Goal: Information Seeking & Learning: Stay updated

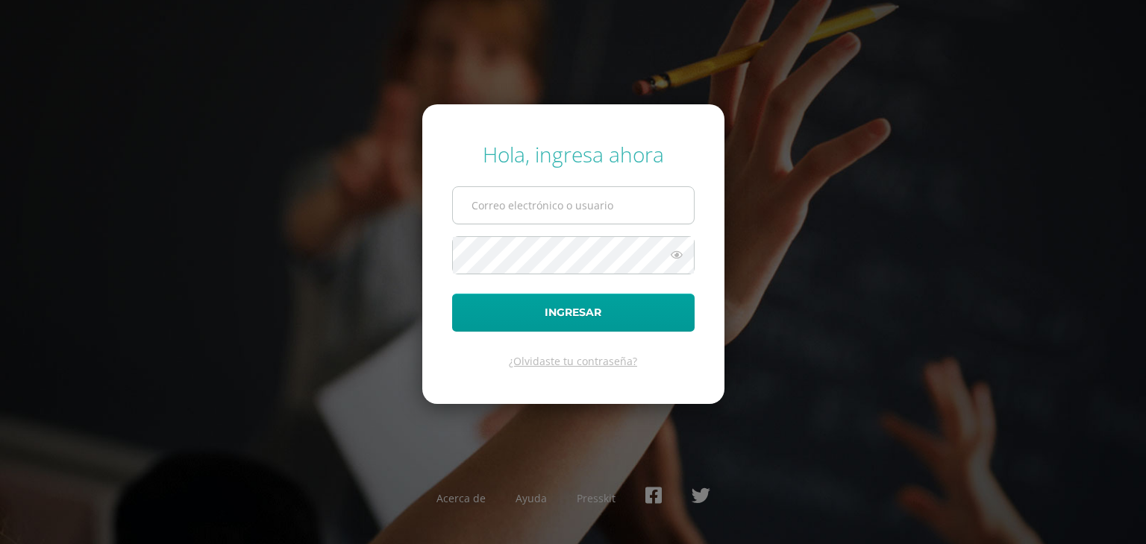
type input "[EMAIL_ADDRESS][DOMAIN_NAME]"
click at [556, 220] on input "201717@colegioelfaro.edu.gt" at bounding box center [573, 205] width 241 height 37
click at [433, 297] on form "Hola, ingresa ahora 201717@colegioelfaro.edu.gt Ingresar ¿Olvidaste tu contrase…" at bounding box center [573, 254] width 302 height 300
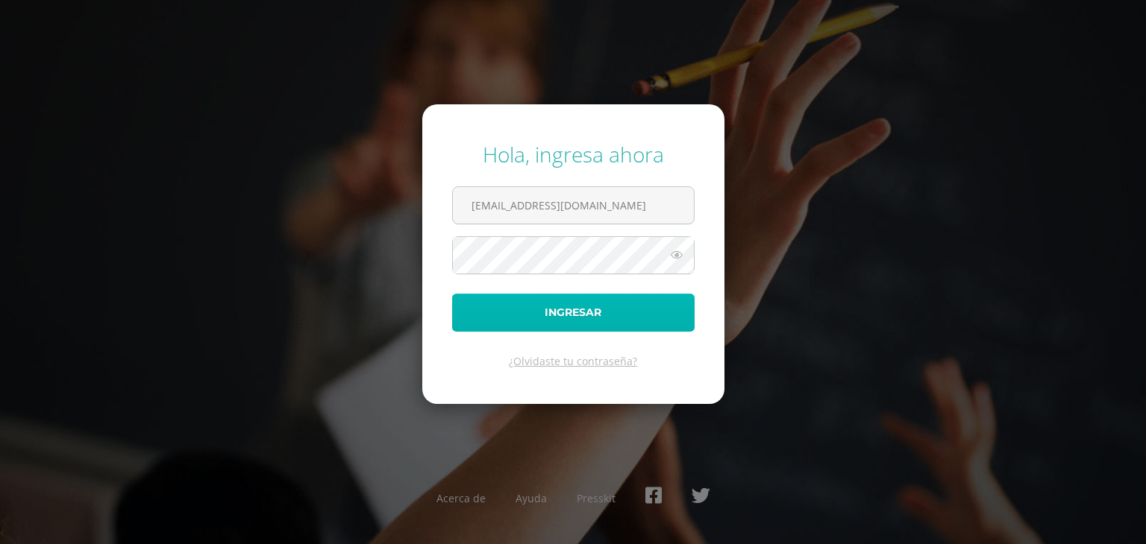
click at [519, 323] on button "Ingresar" at bounding box center [573, 313] width 242 height 38
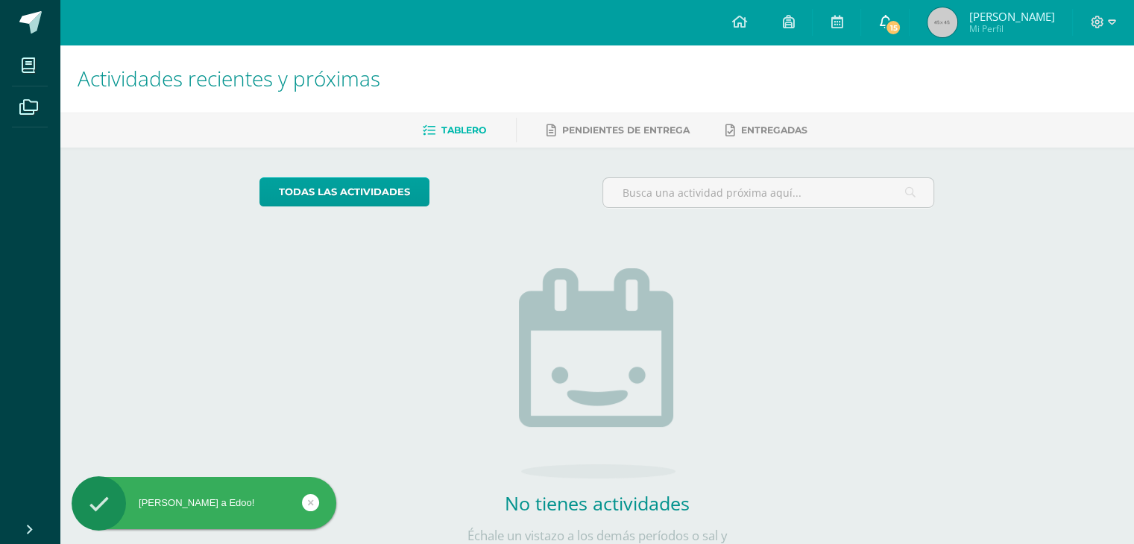
click at [891, 19] on icon at bounding box center [885, 21] width 12 height 13
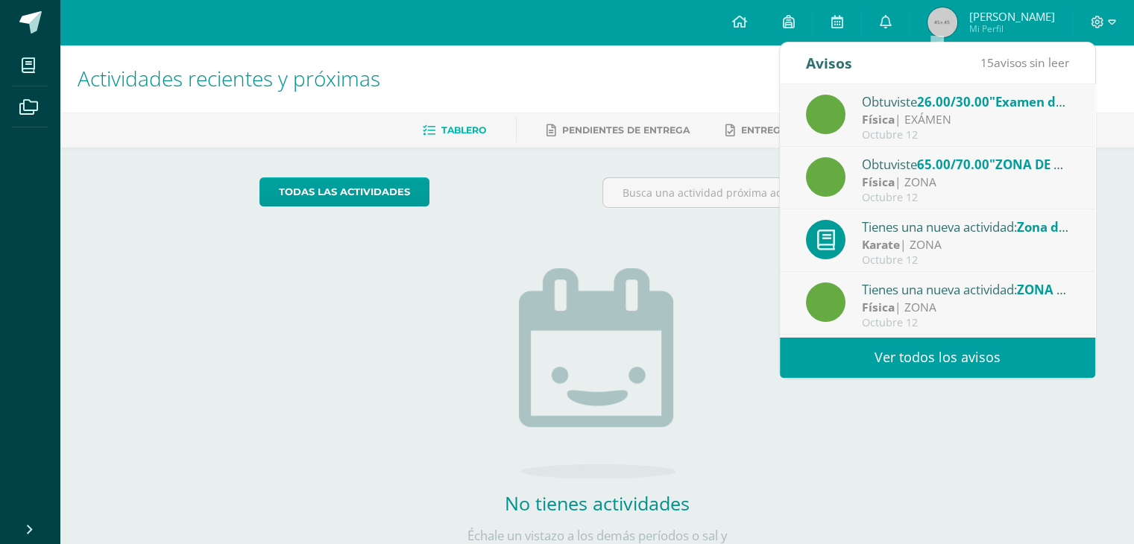
click at [990, 163] on span "65.00/70.00" at bounding box center [953, 164] width 72 height 17
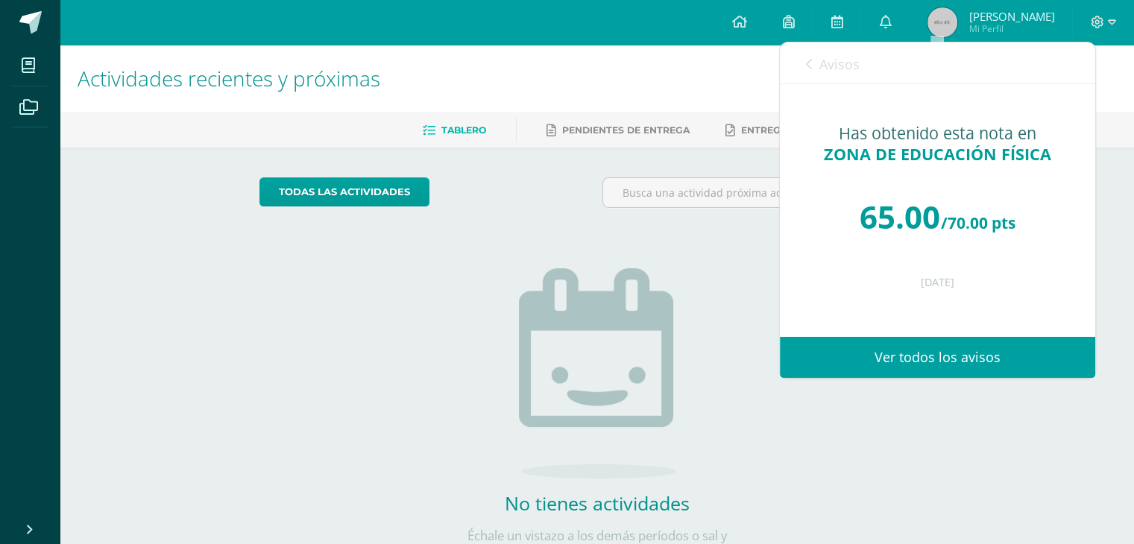
click at [803, 65] on div "Avisos 14 avisos sin leer Avisos" at bounding box center [937, 64] width 315 height 42
click at [808, 66] on icon at bounding box center [809, 64] width 6 height 12
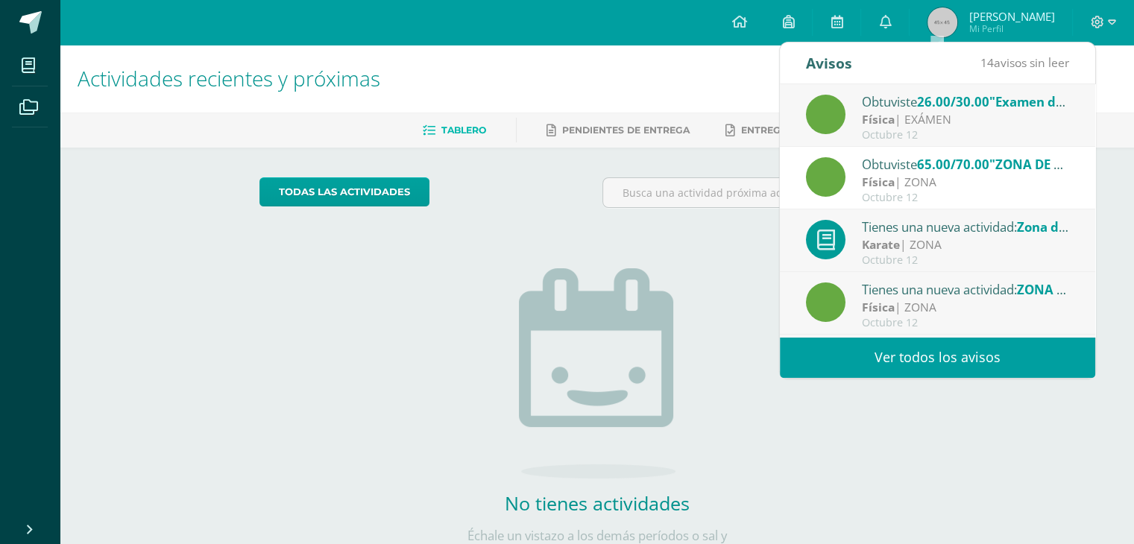
click at [971, 224] on div "Tienes una nueva actividad: Zona de karate" at bounding box center [965, 226] width 207 height 19
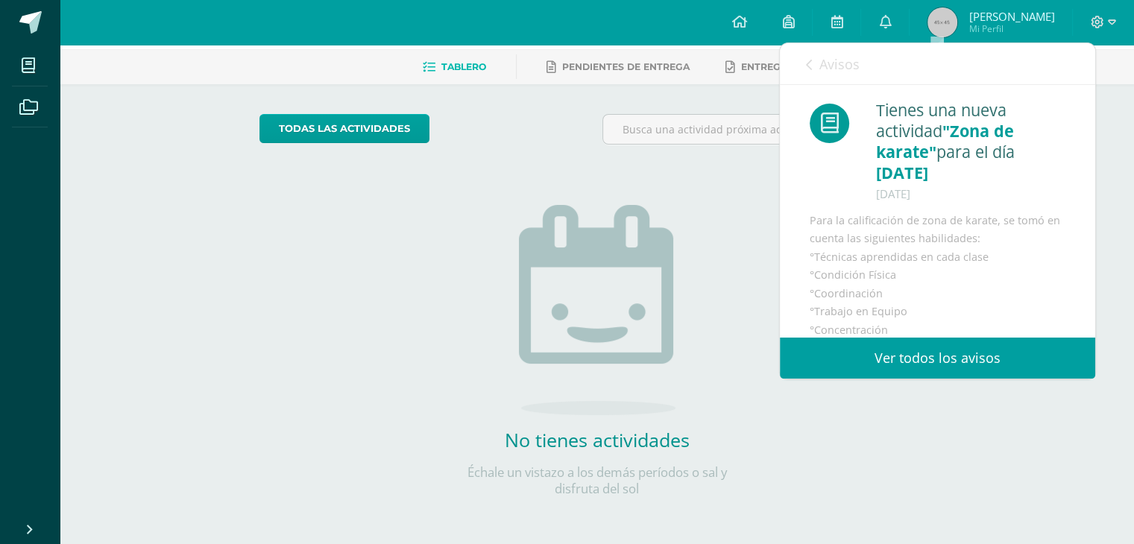
click at [806, 63] on icon at bounding box center [809, 65] width 6 height 12
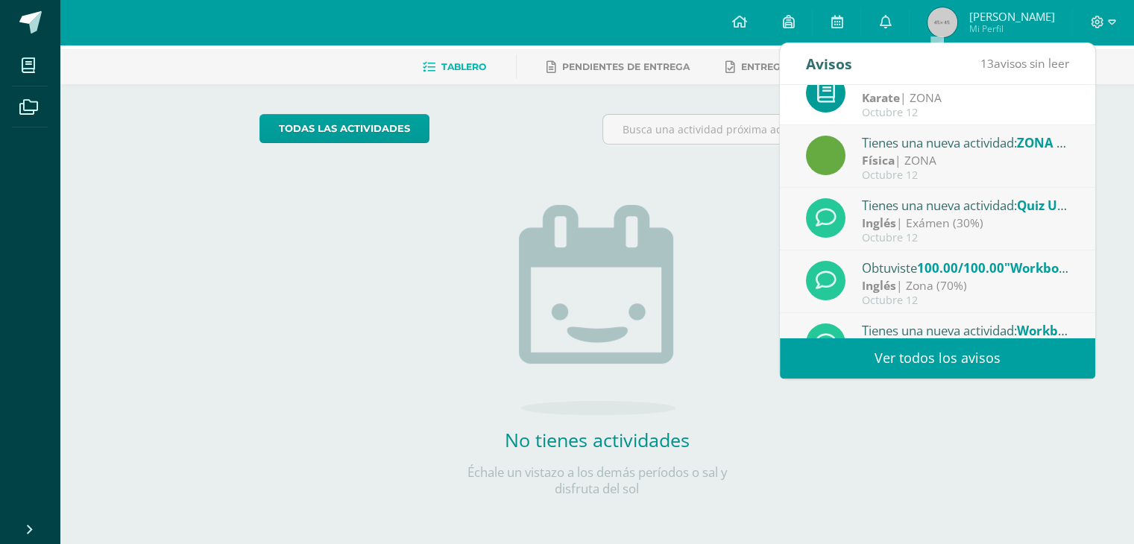
scroll to position [149, 0]
click at [990, 204] on div "Tienes una nueva actividad: Quiz Unit 4" at bounding box center [965, 203] width 207 height 19
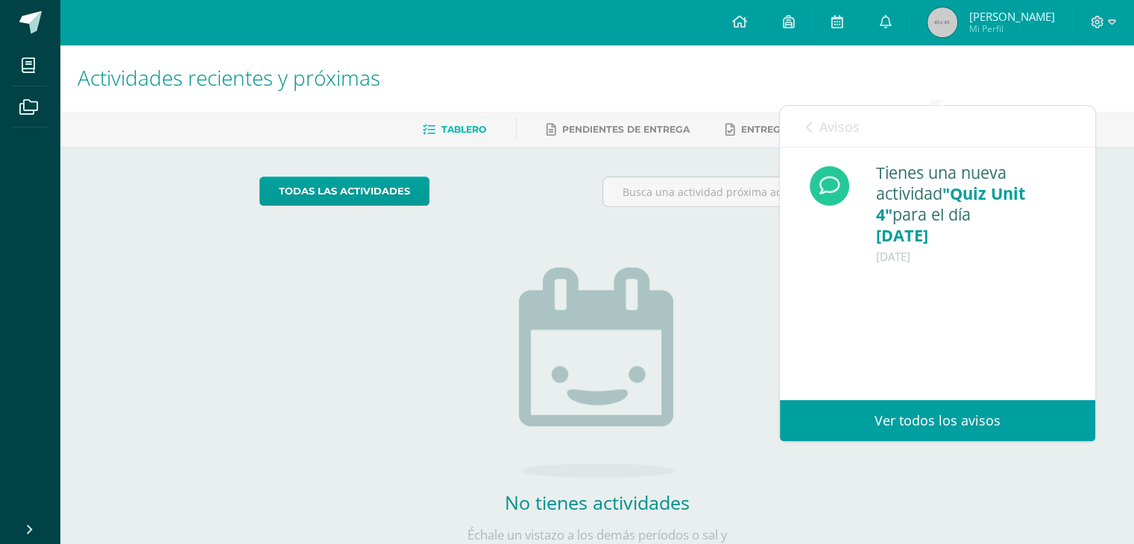
scroll to position [0, 0]
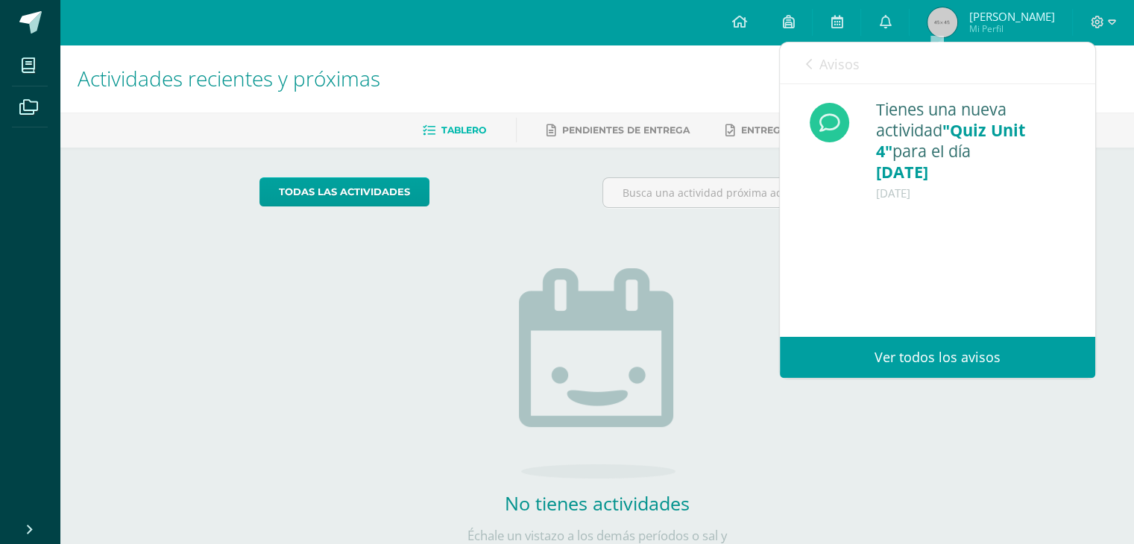
click at [808, 63] on icon at bounding box center [809, 64] width 6 height 12
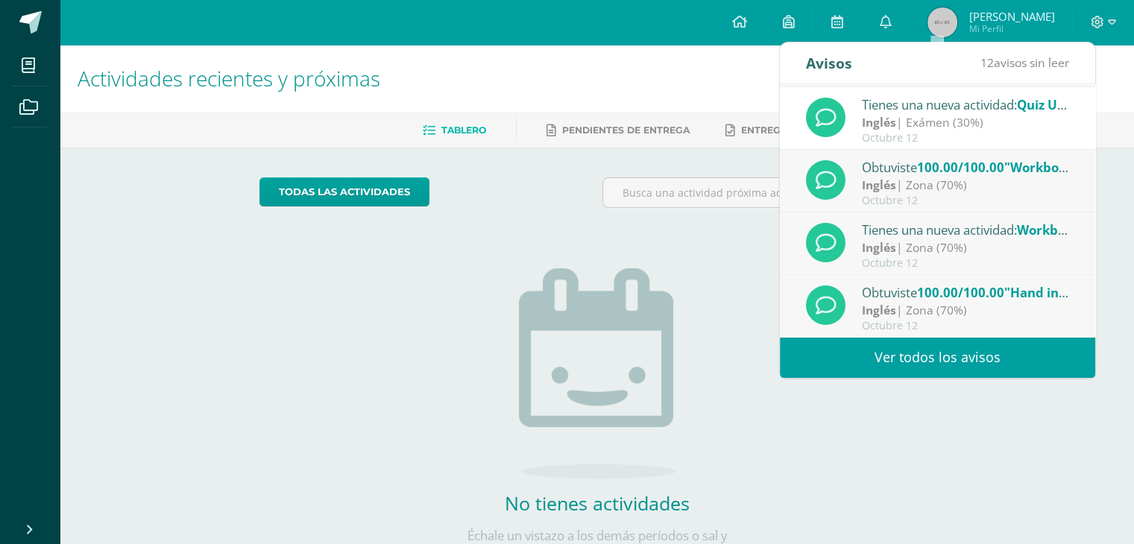
scroll to position [248, 0]
click at [916, 229] on div "Tienes una nueva actividad: Workbook unit 10, 11 &12" at bounding box center [965, 229] width 207 height 19
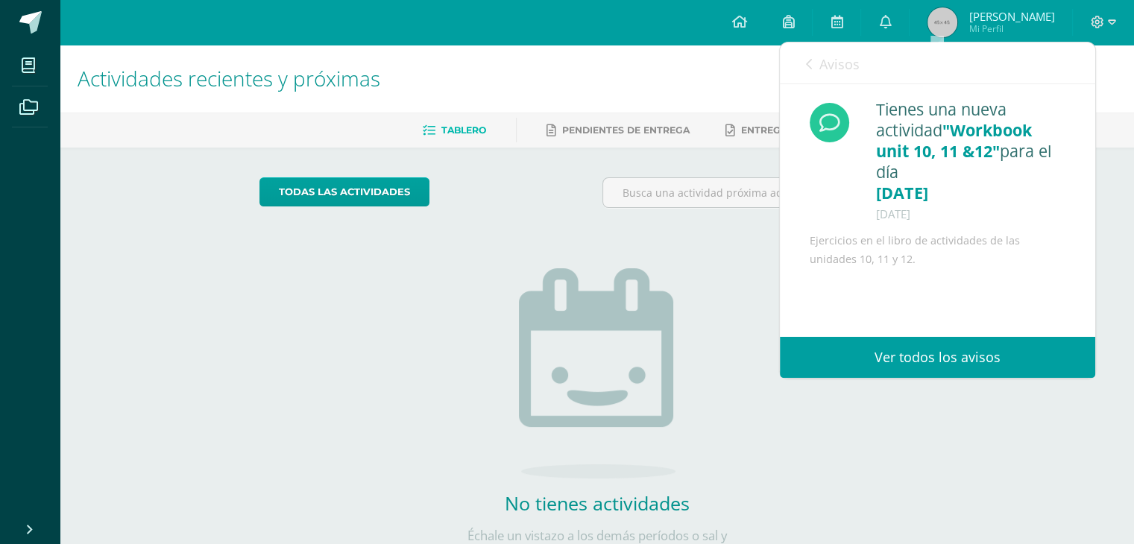
click at [808, 66] on icon at bounding box center [809, 64] width 6 height 12
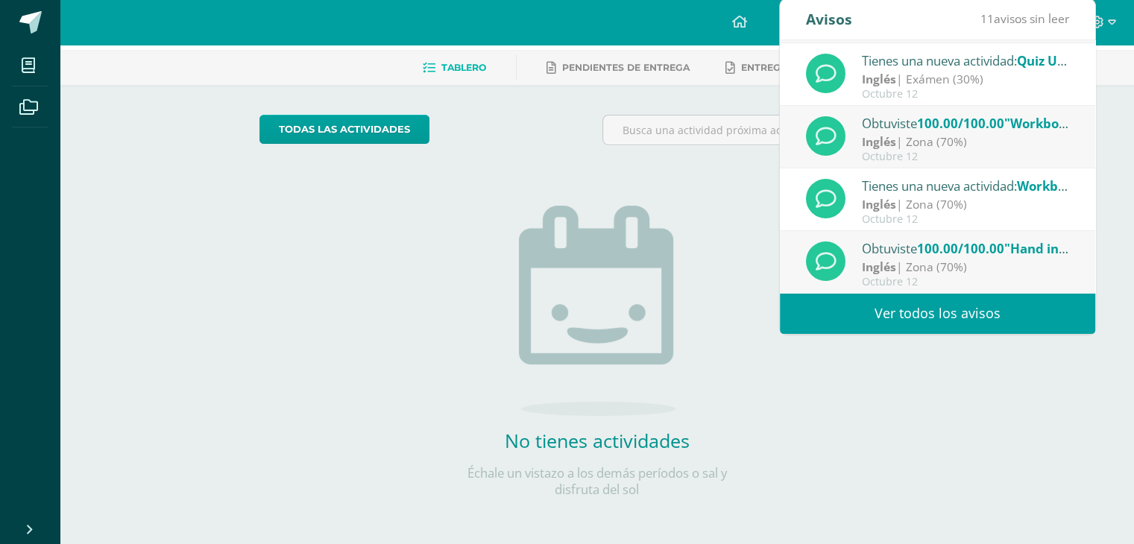
scroll to position [63, 0]
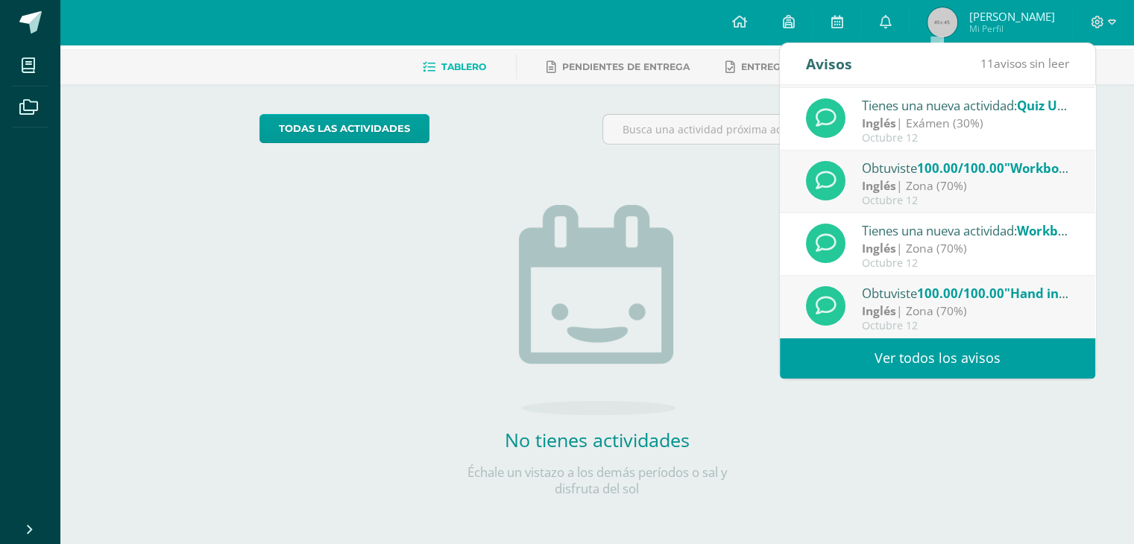
click at [910, 292] on div "Obtuviste 100.00/100.00 "Hand in Hand Platform unit 10, 11 & 12" en Inglés" at bounding box center [965, 292] width 207 height 19
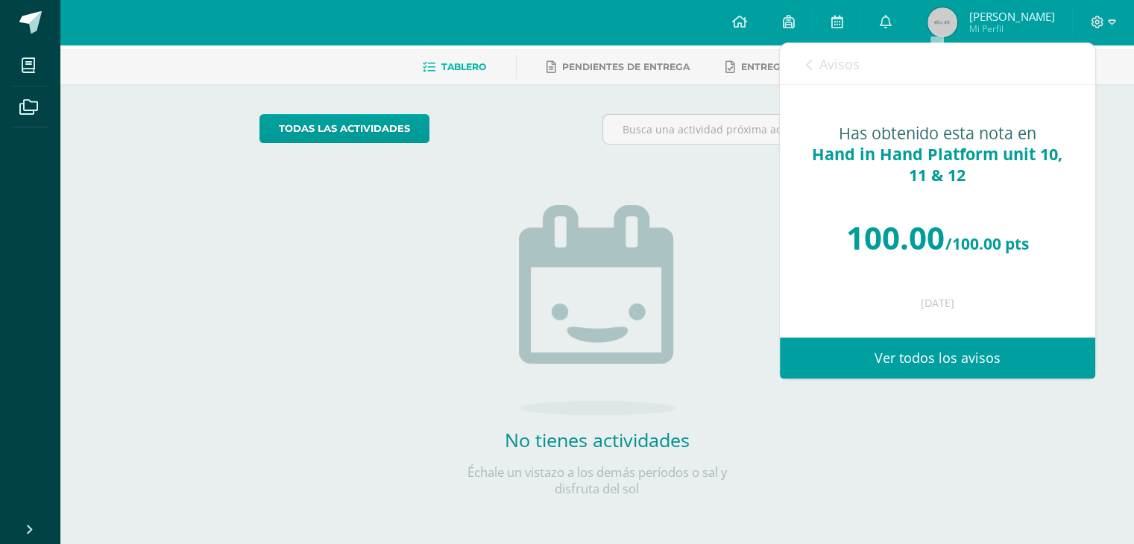
click at [810, 61] on icon at bounding box center [809, 65] width 6 height 12
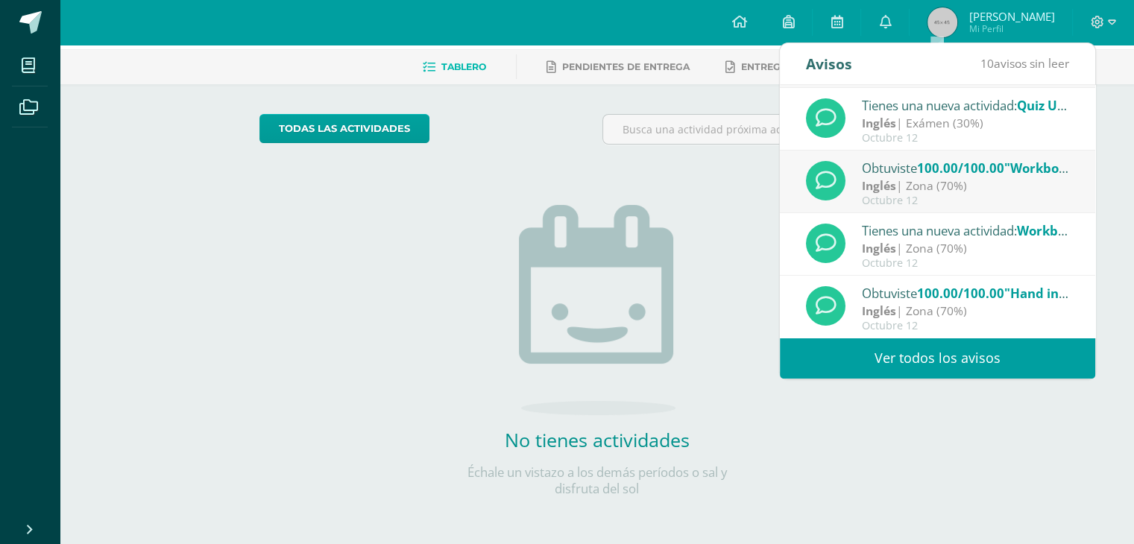
click at [917, 355] on link "Ver todos los avisos" at bounding box center [937, 358] width 315 height 41
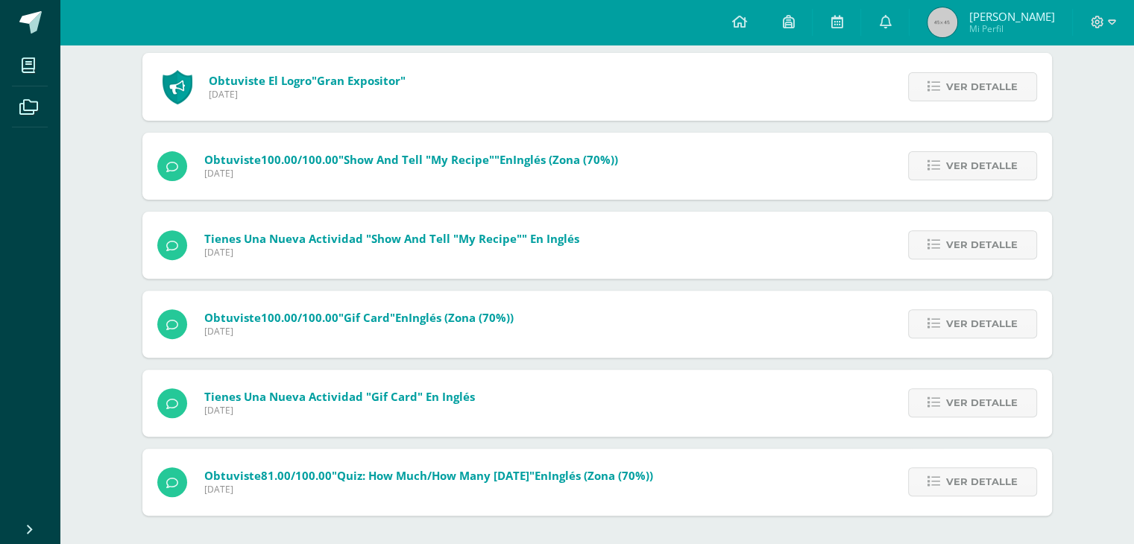
scroll to position [494, 0]
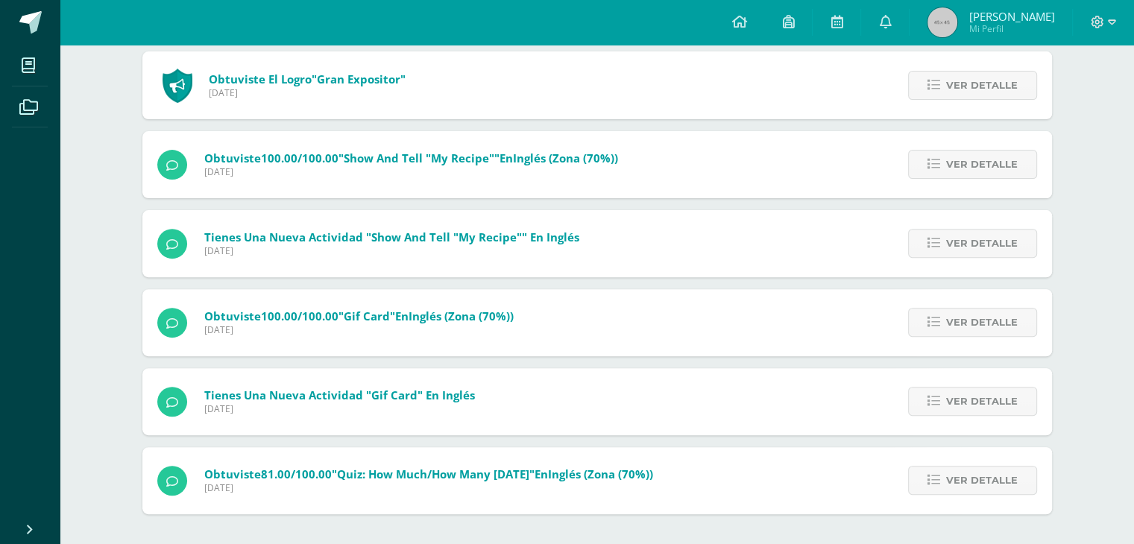
click at [220, 402] on span "Tienes una nueva actividad "Gif card" En Inglés" at bounding box center [339, 395] width 271 height 15
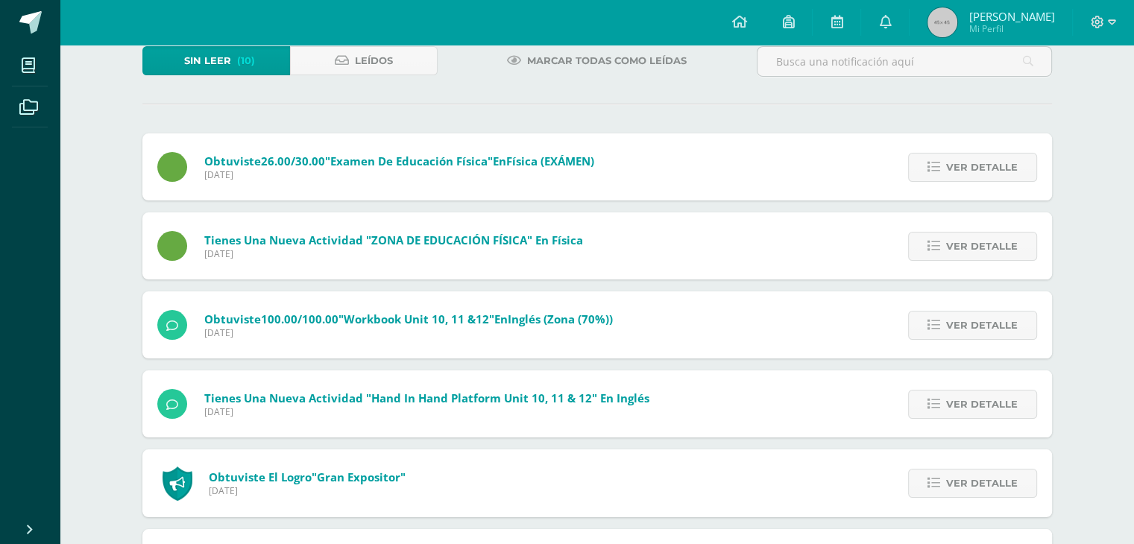
scroll to position [0, 0]
